Goal: Task Accomplishment & Management: Manage account settings

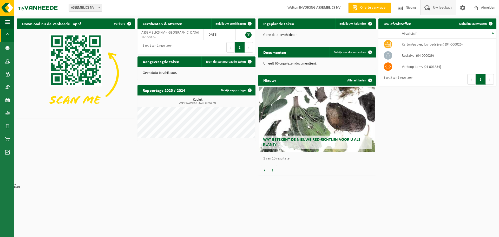
click at [431, 9] on span "Uw feedback" at bounding box center [442, 7] width 22 height 15
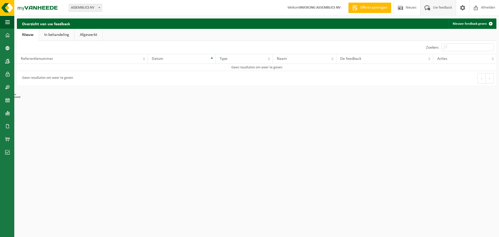
click at [64, 33] on link "In behandeling" at bounding box center [56, 35] width 35 height 12
click at [95, 35] on link "Afgewerkt" at bounding box center [89, 35] width 28 height 12
click at [33, 36] on link "Nieuw" at bounding box center [27, 35] width 21 height 12
click at [461, 7] on span at bounding box center [463, 7] width 8 height 15
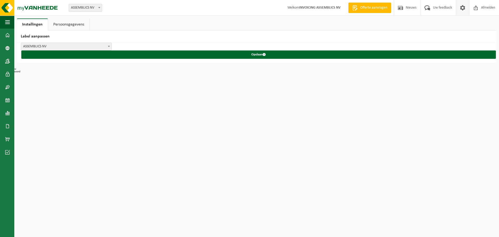
click at [75, 24] on link "Persoonsgegevens" at bounding box center [68, 24] width 41 height 12
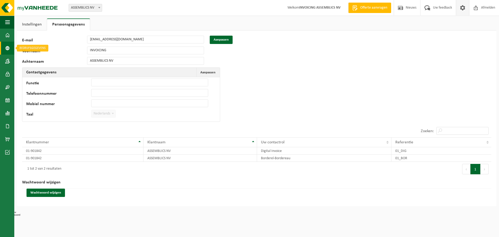
click at [10, 47] on link "Bedrijfsgegevens" at bounding box center [7, 48] width 14 height 13
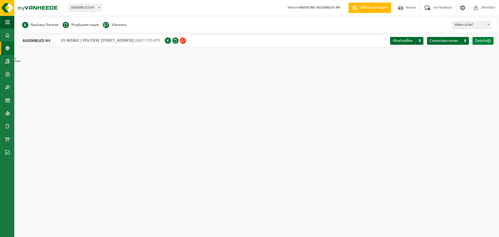
click at [484, 40] on span "Details" at bounding box center [481, 41] width 12 height 4
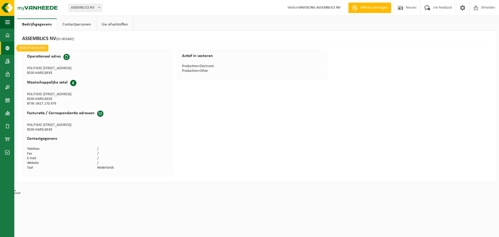
click at [8, 46] on span at bounding box center [7, 48] width 5 height 13
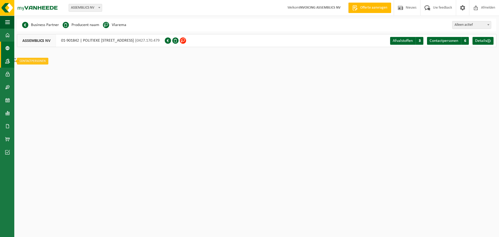
click at [7, 55] on span at bounding box center [7, 61] width 5 height 13
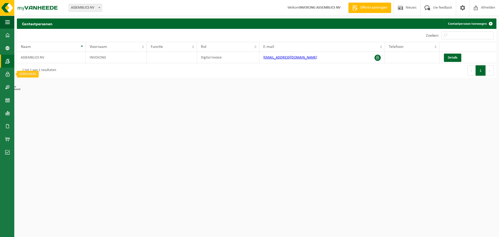
click at [8, 74] on span at bounding box center [7, 74] width 5 height 13
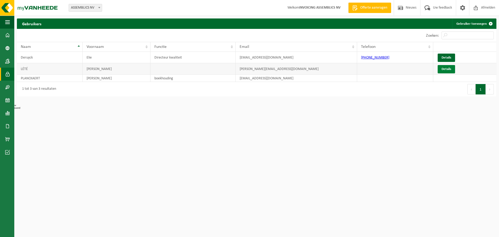
click at [446, 69] on link "Details" at bounding box center [445, 69] width 17 height 8
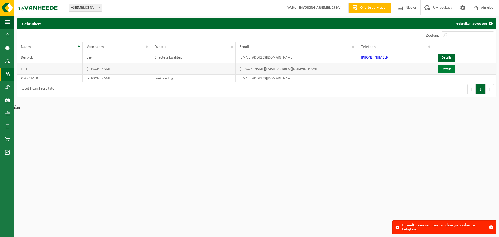
click at [442, 67] on link "Details" at bounding box center [445, 69] width 17 height 8
click at [440, 68] on link "Details" at bounding box center [445, 69] width 17 height 8
click at [26, 67] on td "LÉTÉ" at bounding box center [50, 68] width 66 height 11
click at [9, 85] on span at bounding box center [7, 87] width 5 height 13
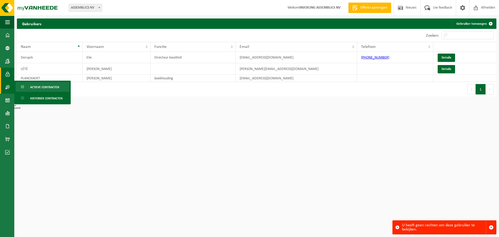
click at [44, 88] on span "Actieve contracten" at bounding box center [44, 87] width 29 height 10
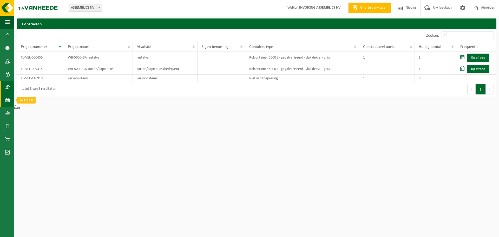
click at [9, 97] on span at bounding box center [7, 100] width 5 height 13
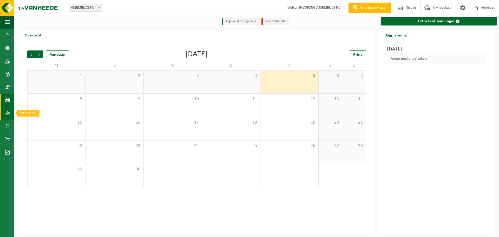
click at [7, 112] on span at bounding box center [7, 113] width 5 height 13
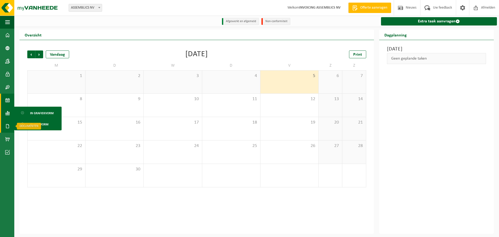
click at [8, 126] on span at bounding box center [7, 125] width 5 height 13
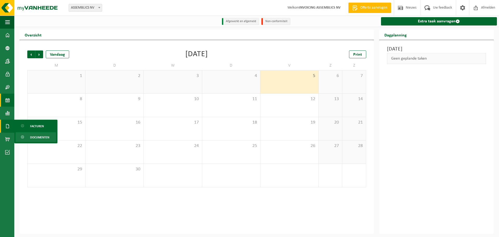
click at [31, 137] on span "Documenten" at bounding box center [39, 137] width 19 height 10
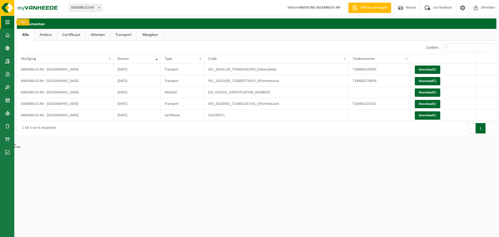
click at [10, 23] on button "Navigatie" at bounding box center [7, 22] width 14 height 13
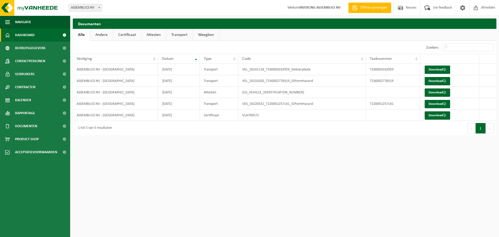
click at [28, 37] on span "Dashboard" at bounding box center [24, 35] width 19 height 13
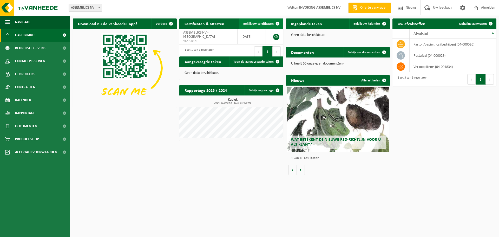
click at [265, 23] on span "Bekijk uw certificaten" at bounding box center [258, 23] width 30 height 3
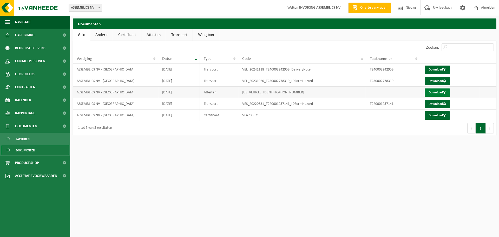
click at [444, 94] on span at bounding box center [444, 92] width 3 height 3
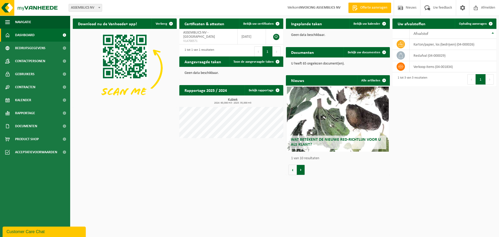
click at [304, 169] on button "Volgende" at bounding box center [301, 169] width 8 height 10
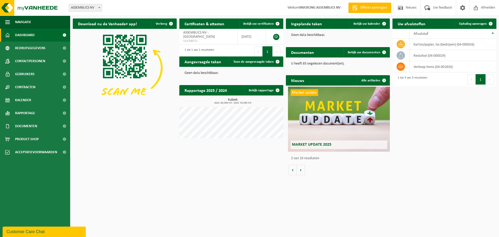
scroll to position [0, 104]
click at [302, 171] on button "Volgende" at bounding box center [301, 169] width 8 height 10
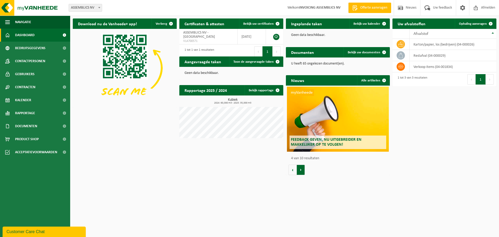
click at [302, 171] on button "Volgende" at bounding box center [301, 169] width 8 height 10
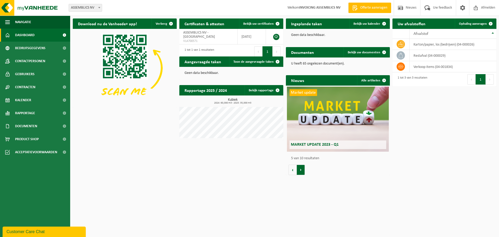
click at [302, 171] on button "Volgende" at bounding box center [301, 169] width 8 height 10
click at [29, 91] on span "Contracten" at bounding box center [25, 87] width 20 height 13
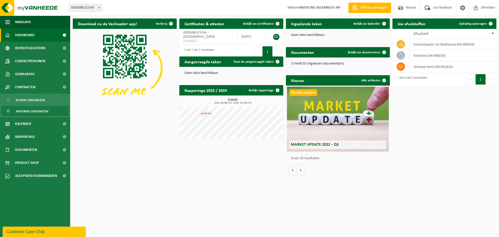
click at [33, 108] on span "Historiek contracten" at bounding box center [32, 111] width 32 height 10
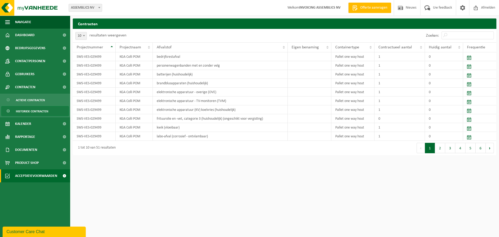
click at [24, 174] on span "Acceptatievoorwaarden" at bounding box center [36, 175] width 42 height 13
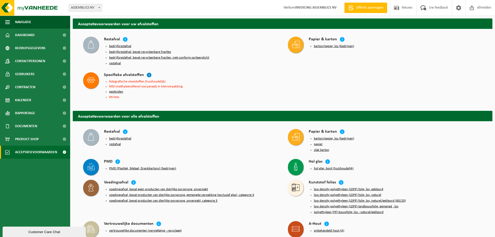
click at [148, 72] on icon at bounding box center [149, 74] width 5 height 5
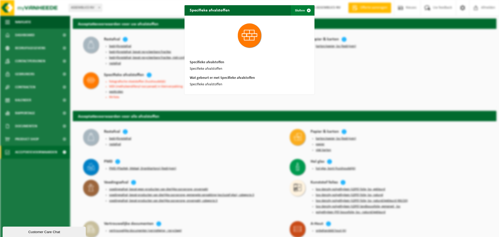
click at [307, 10] on span "button" at bounding box center [308, 10] width 10 height 10
